Goal: Task Accomplishment & Management: Use online tool/utility

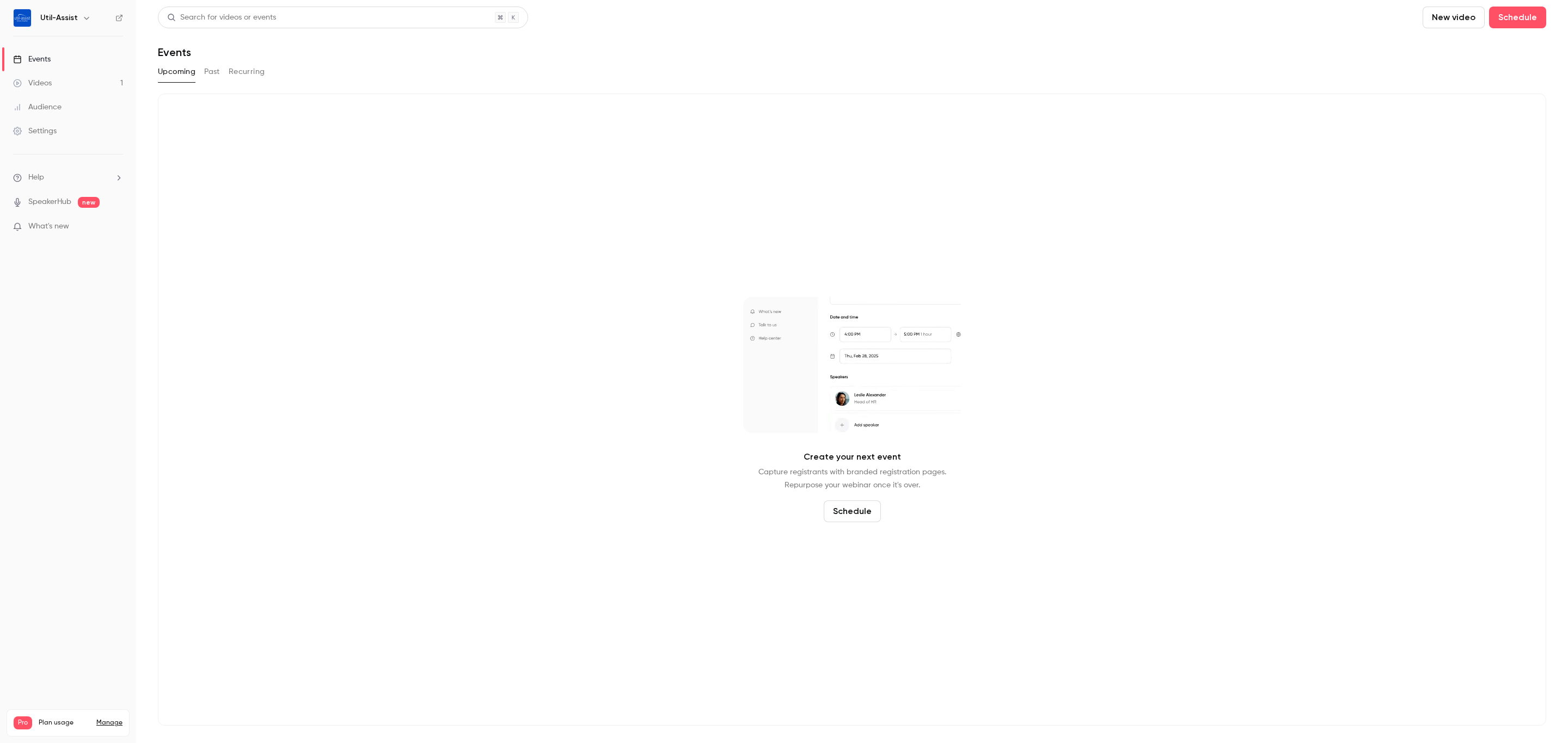
click at [209, 69] on button "Past" at bounding box center [211, 71] width 16 height 18
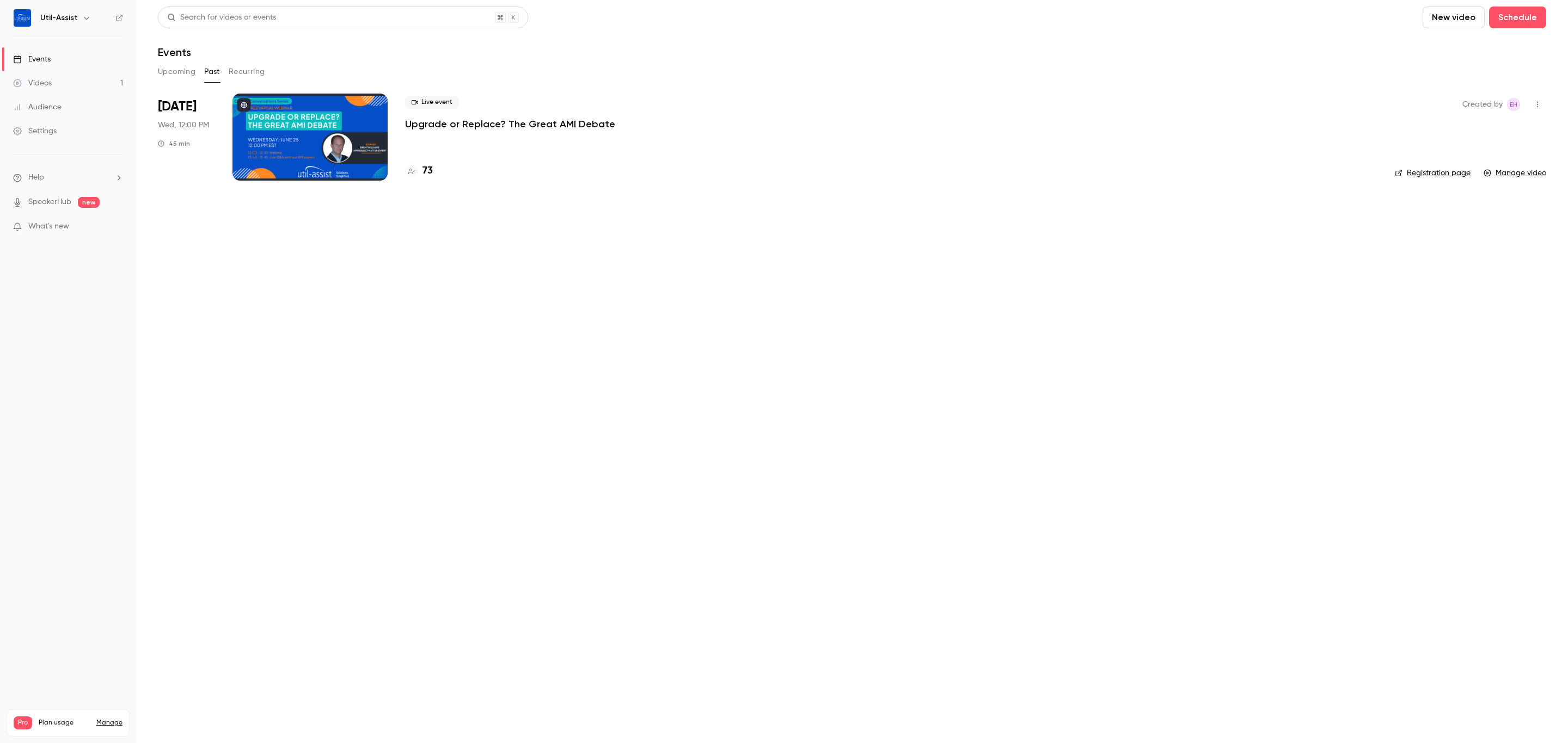
click at [329, 461] on main "Search for videos or events New video Schedule Events Upcoming Past Recurring […" at bounding box center [852, 372] width 1432 height 743
click at [356, 321] on main "Search for videos or events New video Schedule Events Upcoming Past Recurring […" at bounding box center [852, 372] width 1432 height 743
click at [63, 85] on link "Videos 1" at bounding box center [68, 83] width 136 height 24
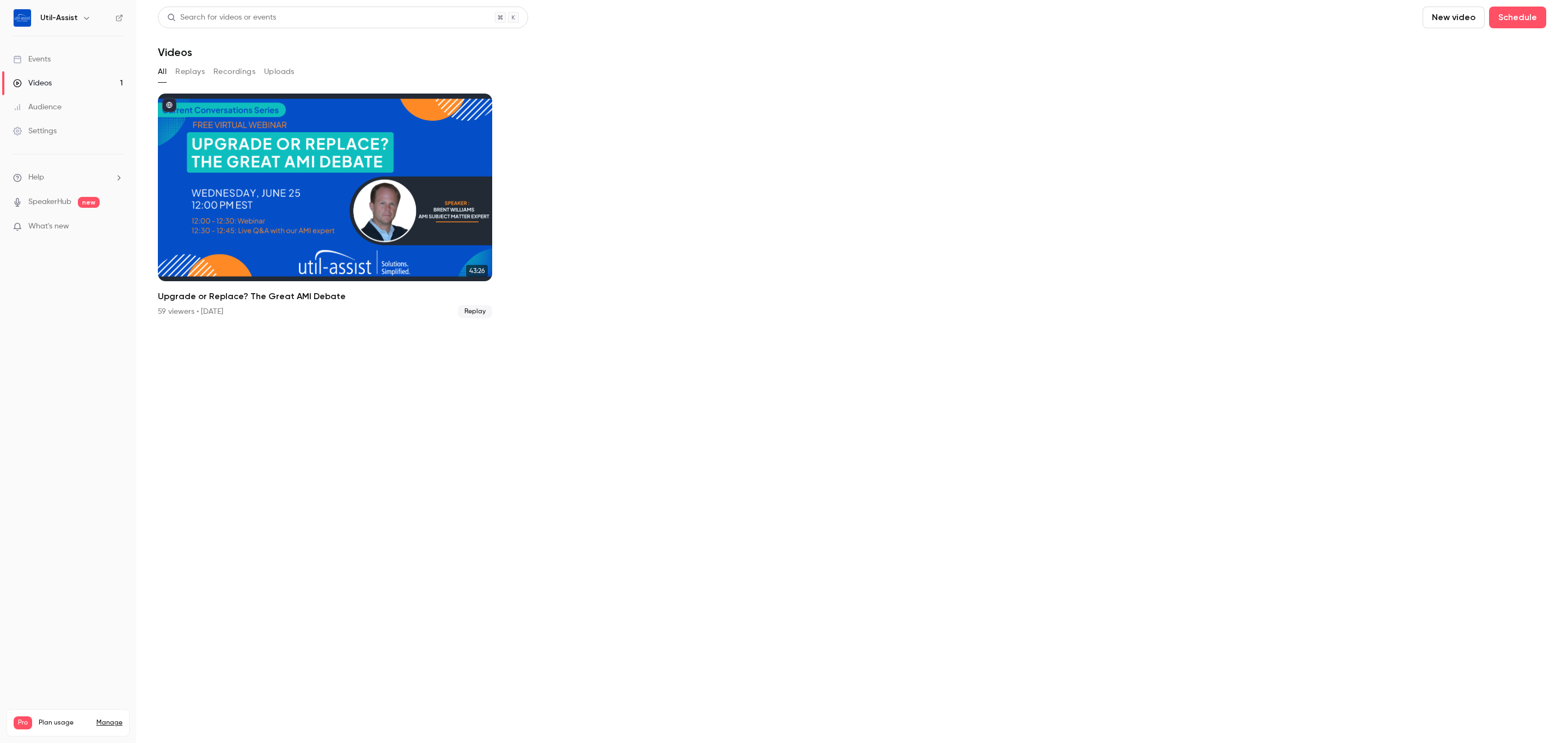
click at [43, 107] on div "Audience" at bounding box center [37, 107] width 48 height 11
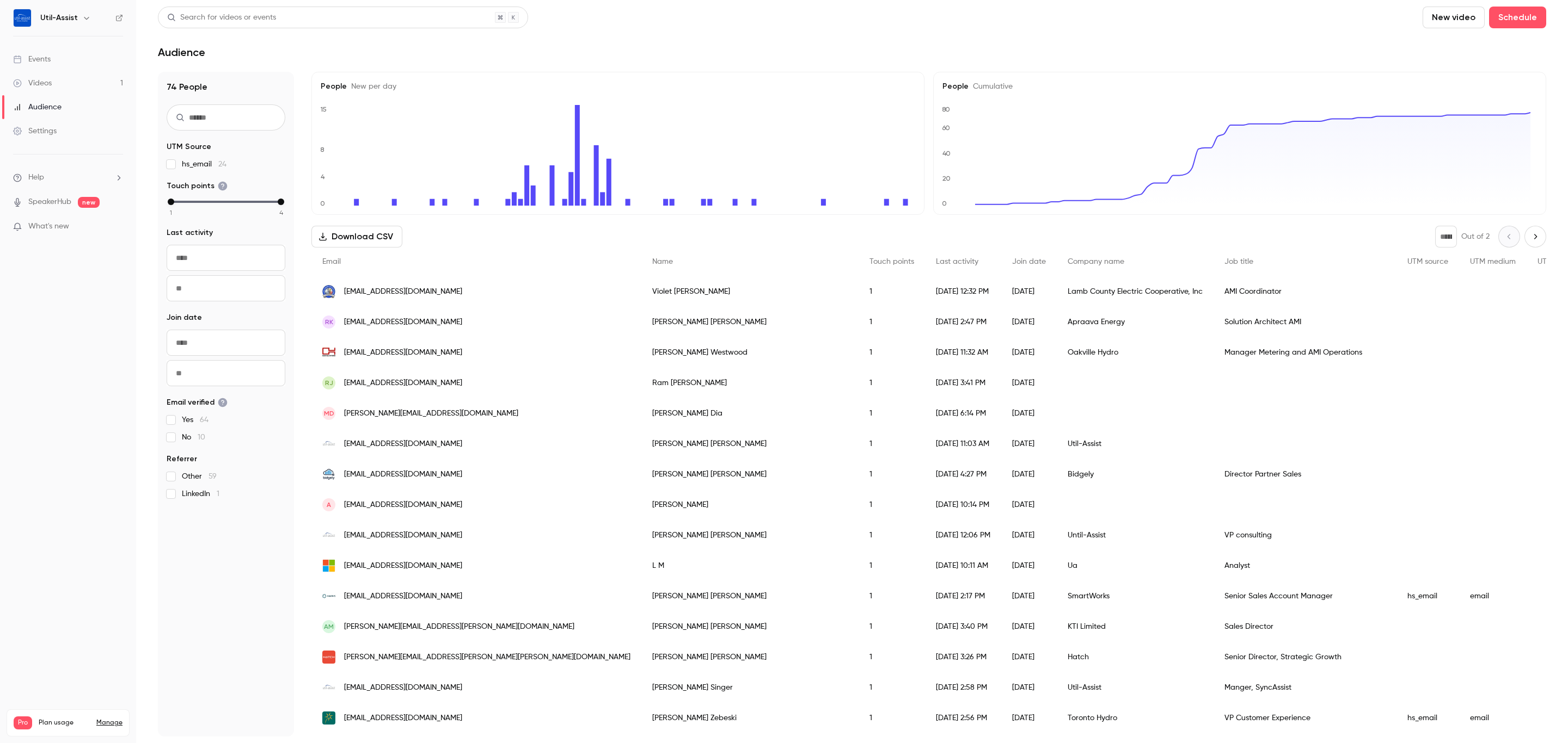
click at [48, 131] on div "Settings" at bounding box center [34, 132] width 44 height 11
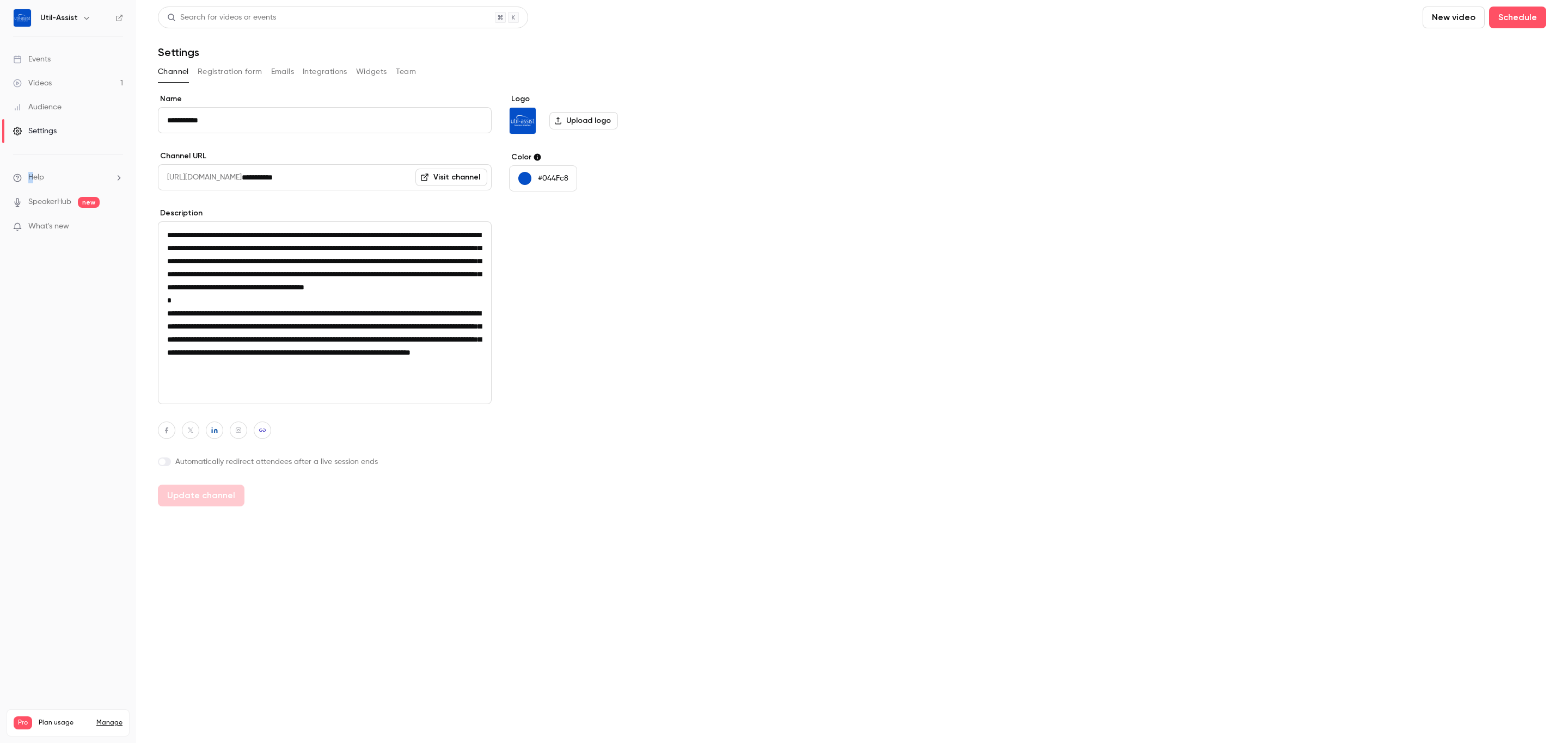
click at [31, 177] on span "Help" at bounding box center [36, 178] width 16 height 11
click at [36, 175] on div at bounding box center [784, 372] width 1568 height 743
click at [41, 229] on span "What's new" at bounding box center [49, 226] width 41 height 11
click at [1107, 325] on div at bounding box center [784, 372] width 1568 height 743
click at [51, 57] on link "Events" at bounding box center [68, 59] width 136 height 24
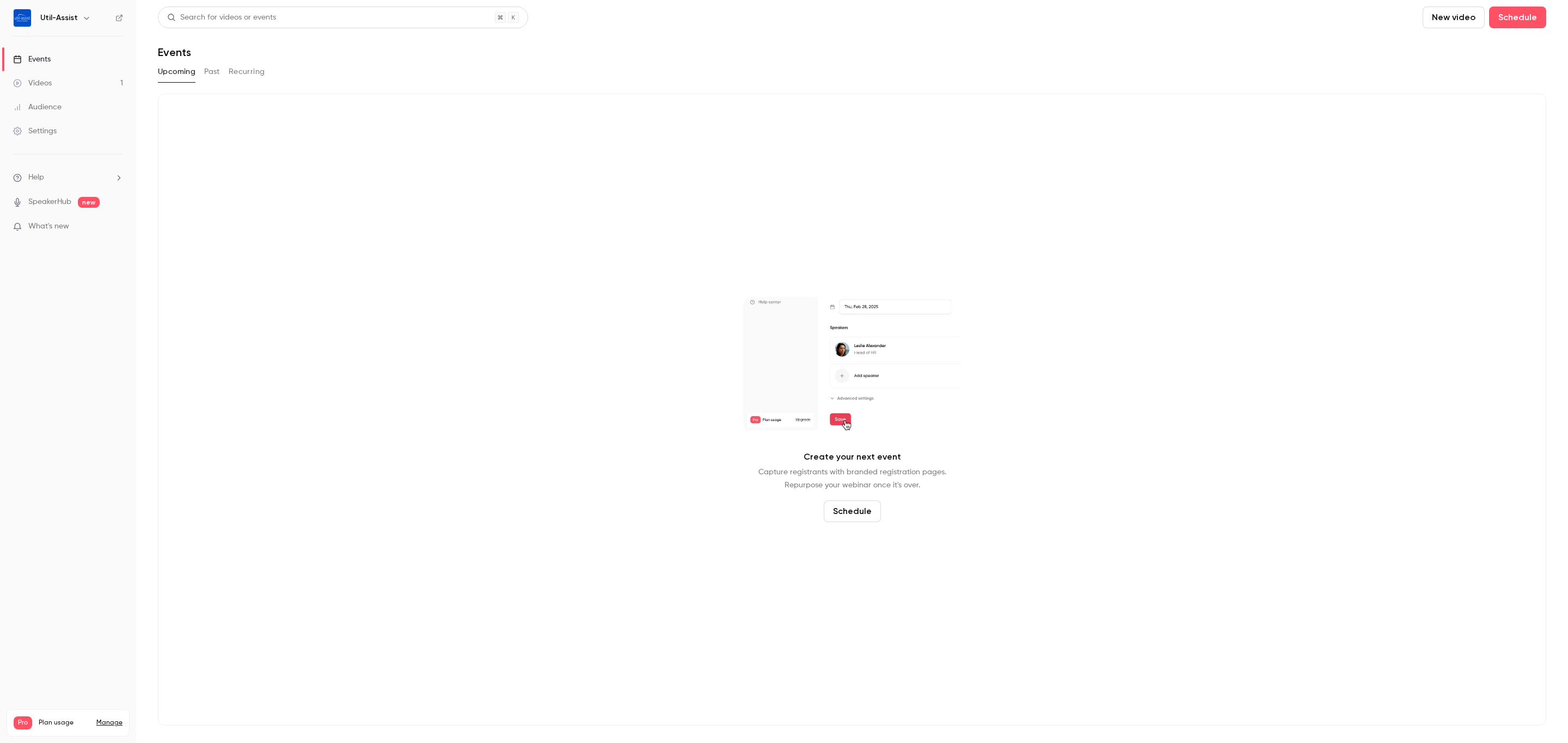
click at [1450, 14] on button "New video" at bounding box center [1453, 17] width 62 height 21
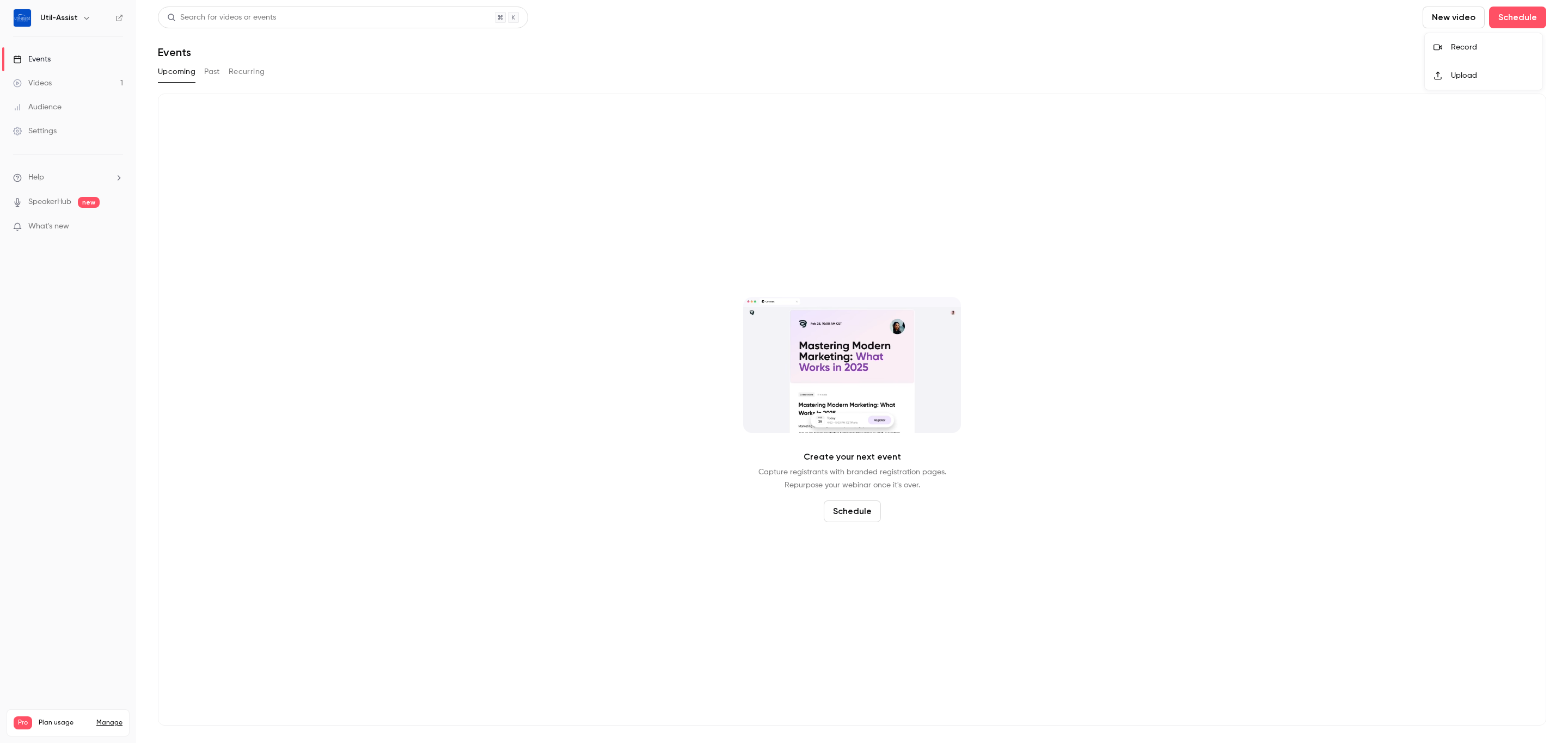
click at [1459, 43] on div "Record" at bounding box center [1491, 47] width 82 height 11
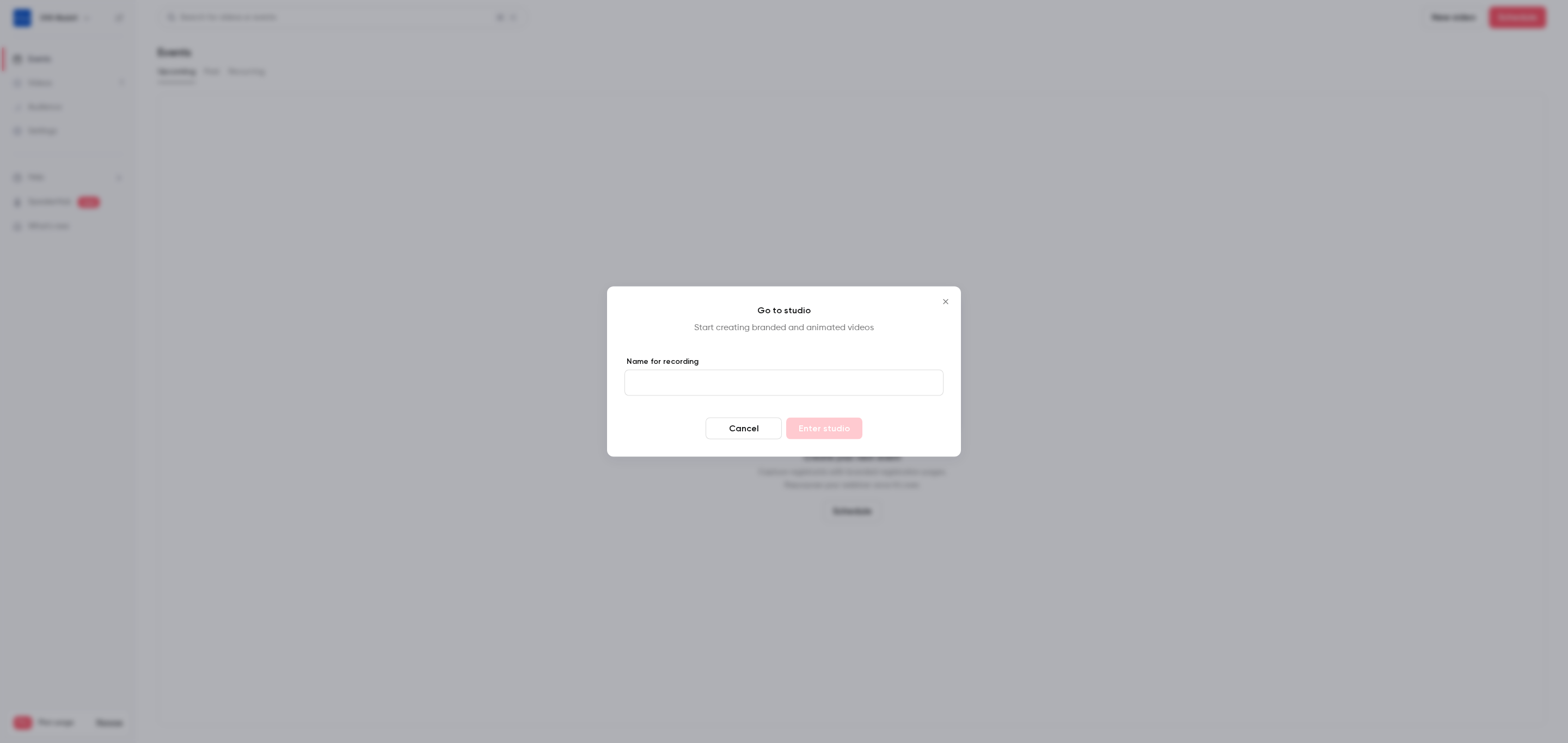
click at [945, 302] on icon "Close" at bounding box center [944, 301] width 5 height 5
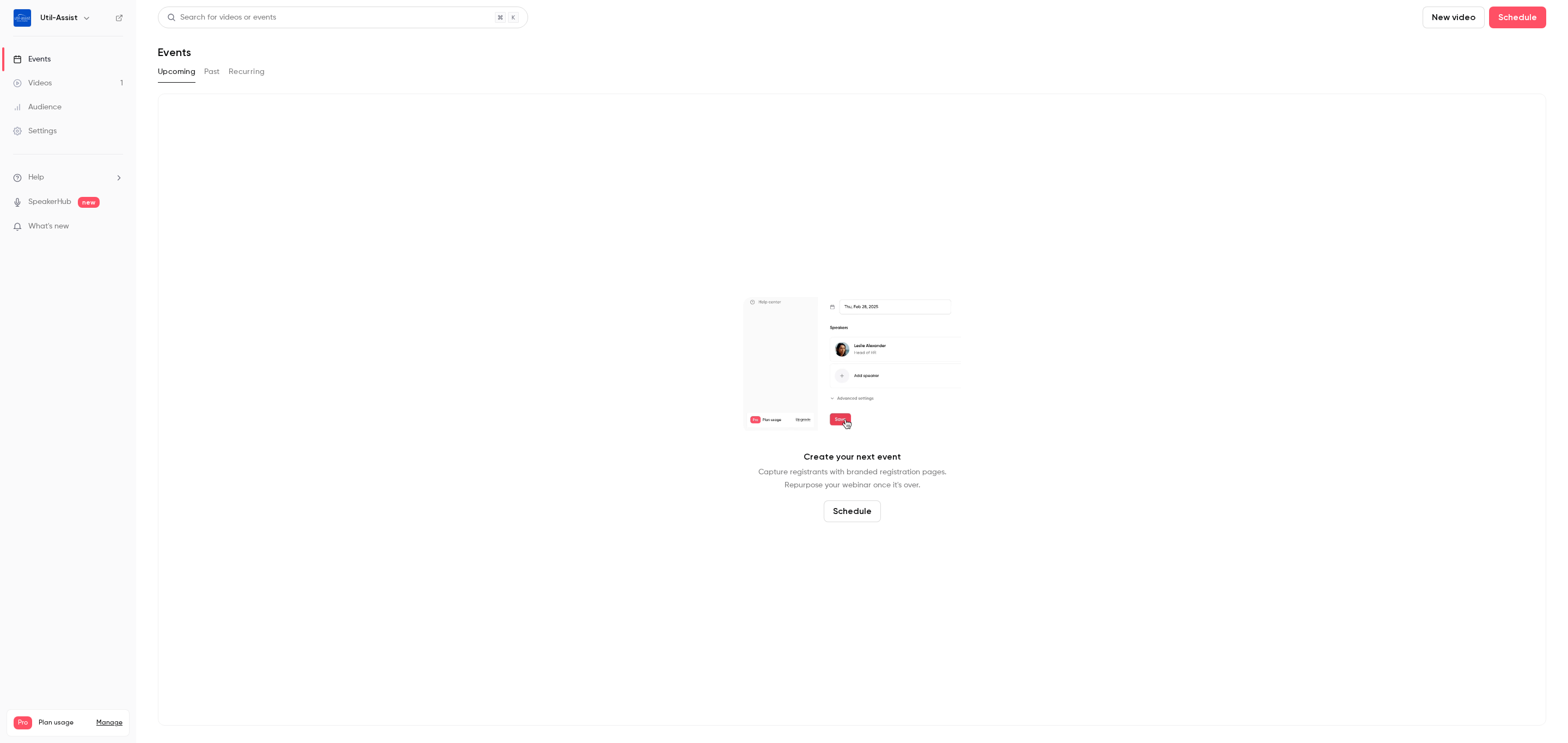
click at [969, 122] on div "Create your next event Capture registrants with branded registration pages. Rep…" at bounding box center [852, 409] width 1388 height 633
